Goal: Find specific page/section: Find specific page/section

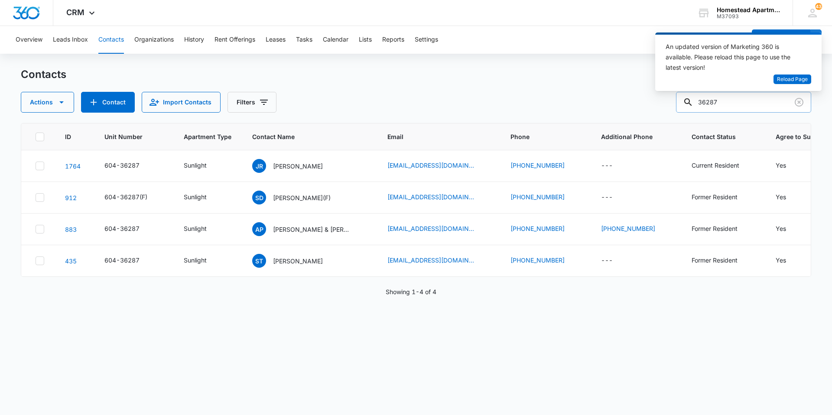
drag, startPoint x: 736, startPoint y: 107, endPoint x: 704, endPoint y: 107, distance: 32.5
click at [704, 107] on input "36287" at bounding box center [743, 102] width 135 height 21
type input "[PERSON_NAME]"
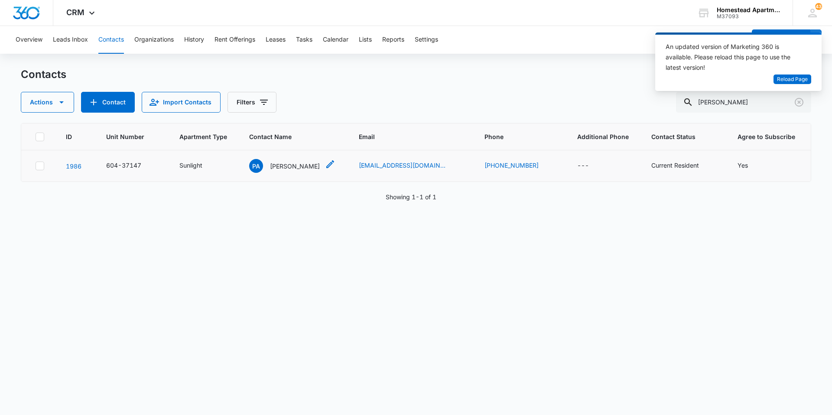
click at [299, 169] on p "[PERSON_NAME]" at bounding box center [295, 166] width 50 height 9
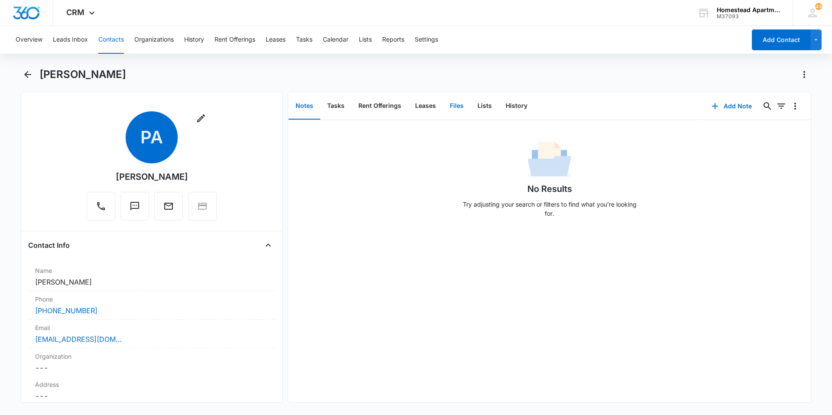
click at [459, 112] on button "Files" at bounding box center [457, 106] width 28 height 27
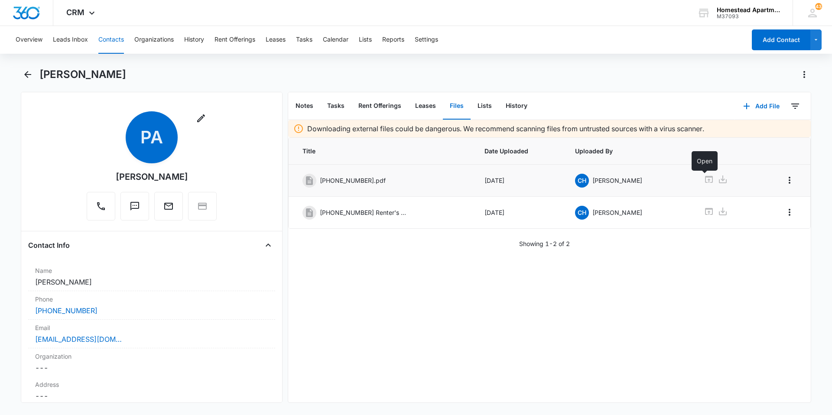
click at [705, 178] on icon at bounding box center [709, 179] width 10 height 10
click at [28, 73] on icon "Back" at bounding box center [28, 74] width 10 height 10
